Goal: Task Accomplishment & Management: Manage account settings

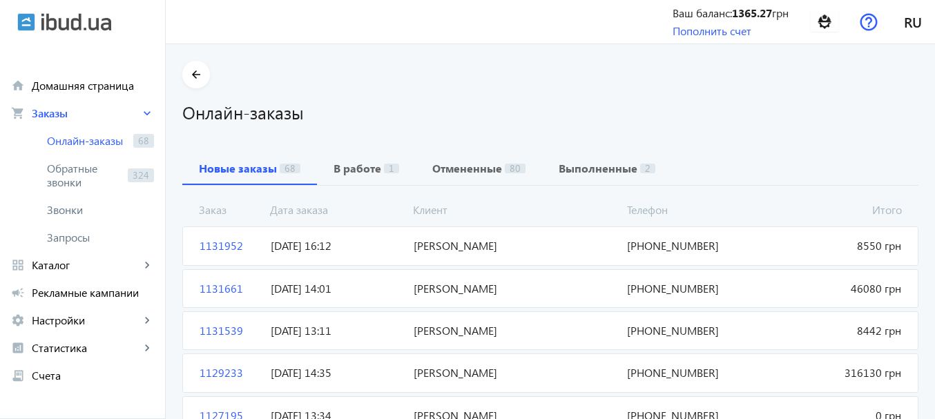
click at [405, 103] on h1 "Онлайн-заказы" at bounding box center [550, 112] width 736 height 24
